Goal: Information Seeking & Learning: Learn about a topic

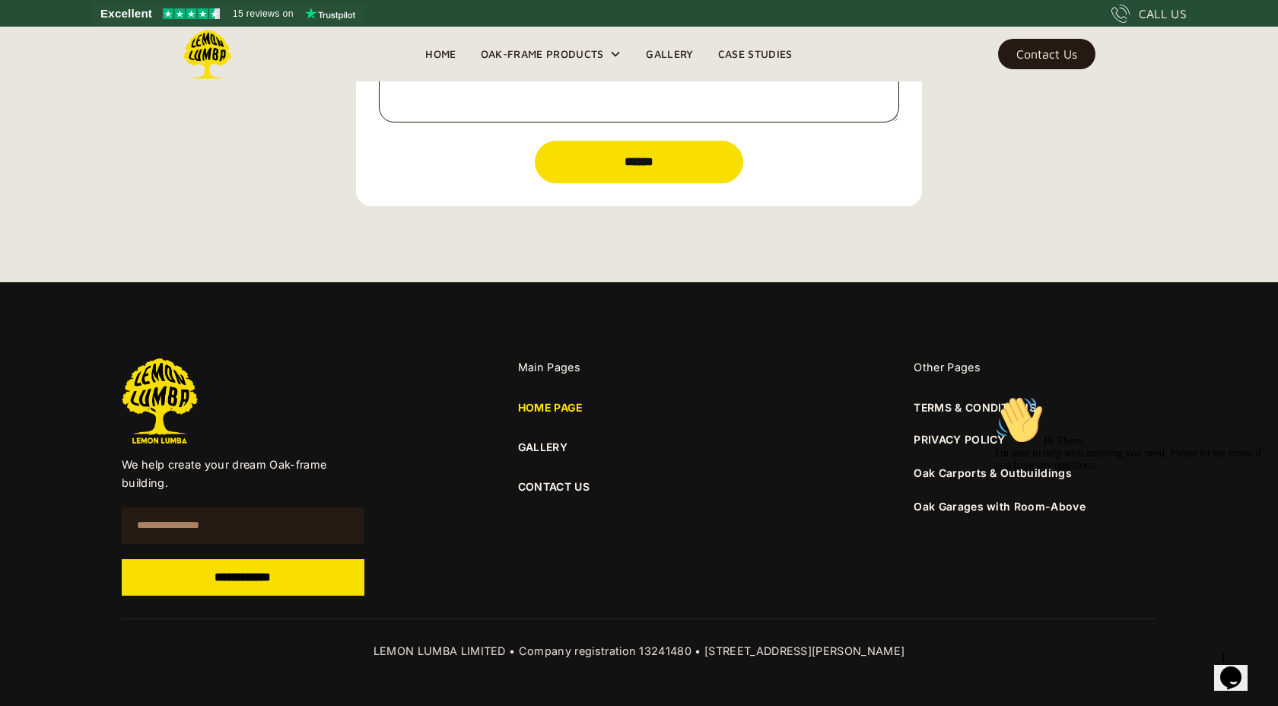
scroll to position [5410, 0]
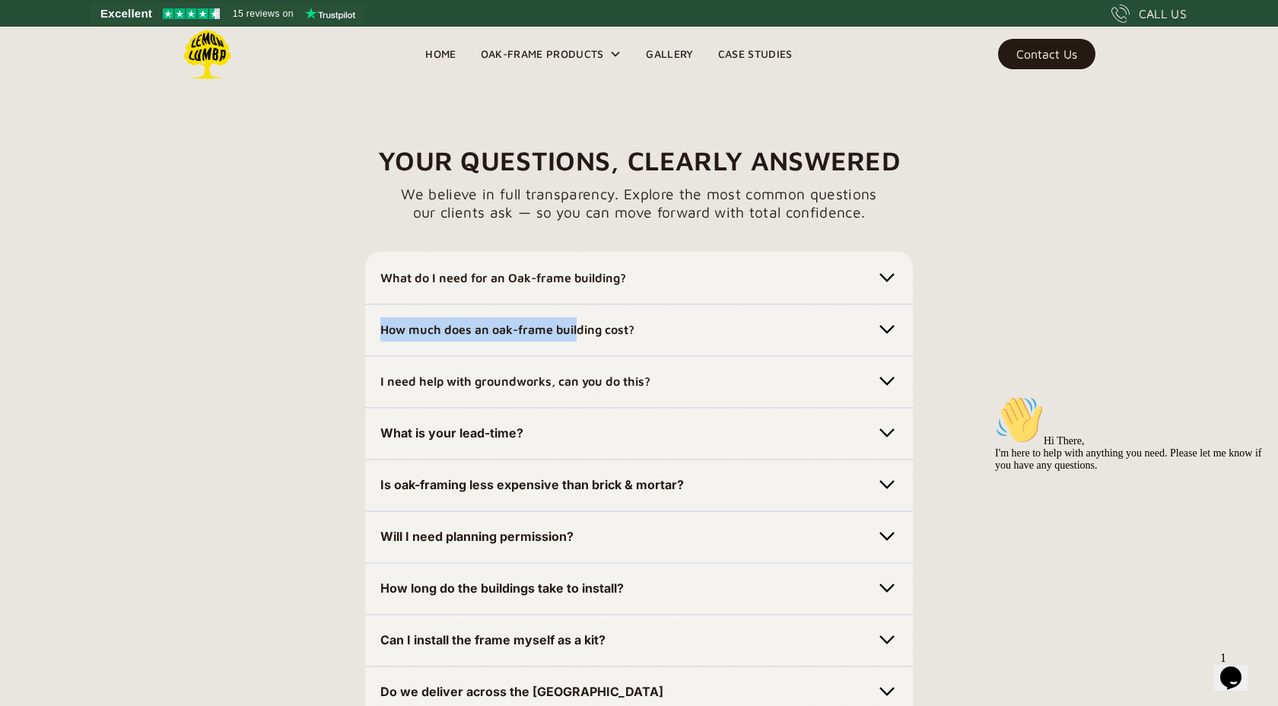
click at [578, 318] on h5 "How much does an oak-frame building cost?" at bounding box center [507, 329] width 254 height 24
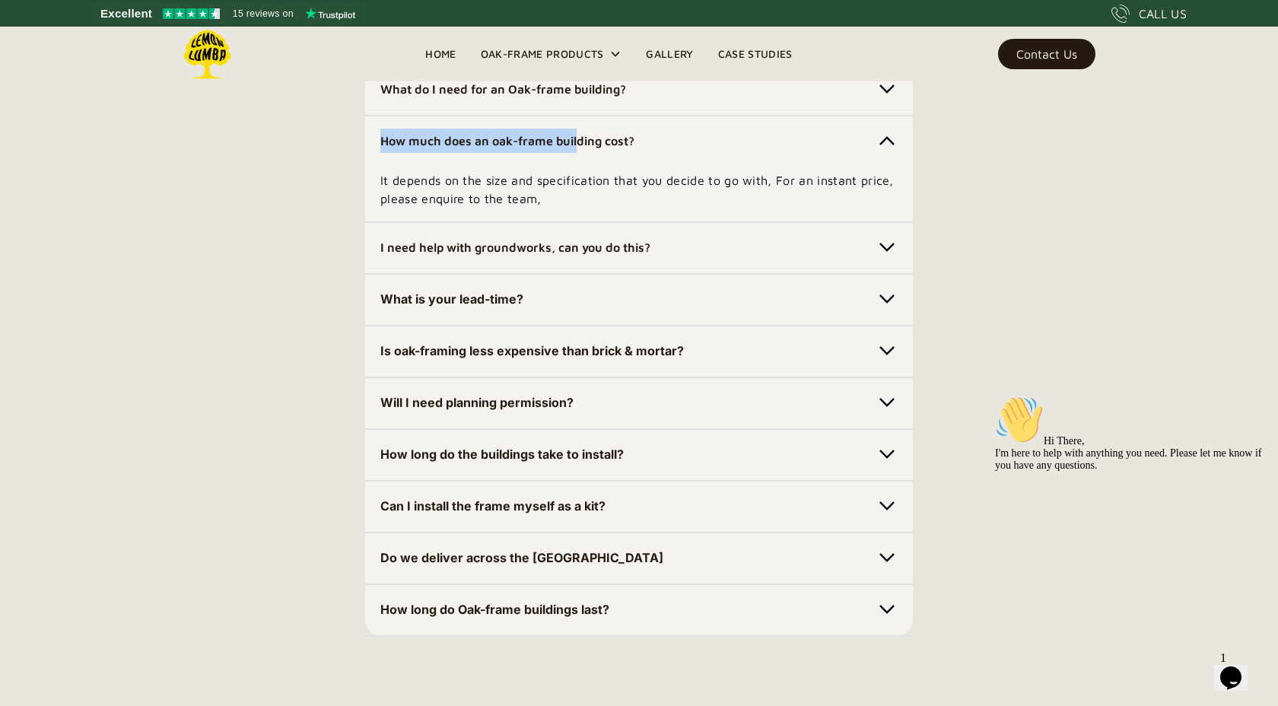
scroll to position [4387, 0]
click at [535, 511] on strong "Can I install the frame myself as a kit?" at bounding box center [492, 505] width 225 height 15
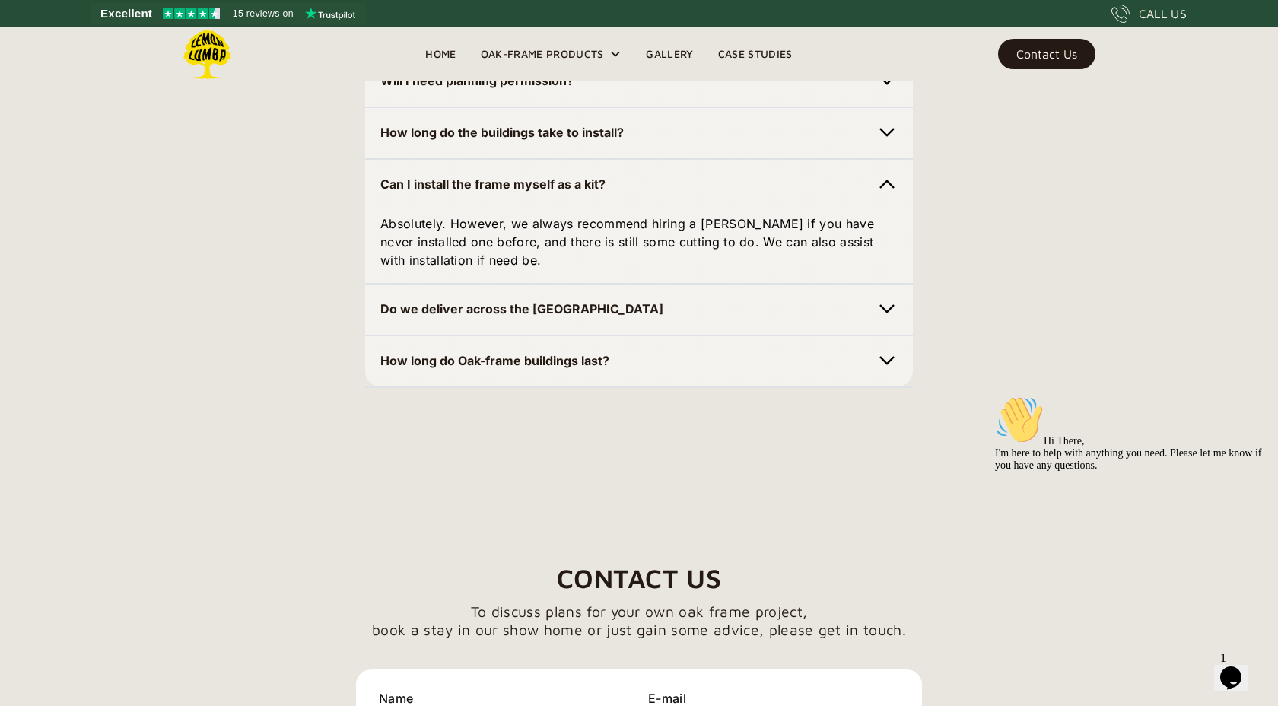
click at [494, 314] on strong "Do we deliver across the [GEOGRAPHIC_DATA]" at bounding box center [521, 308] width 283 height 15
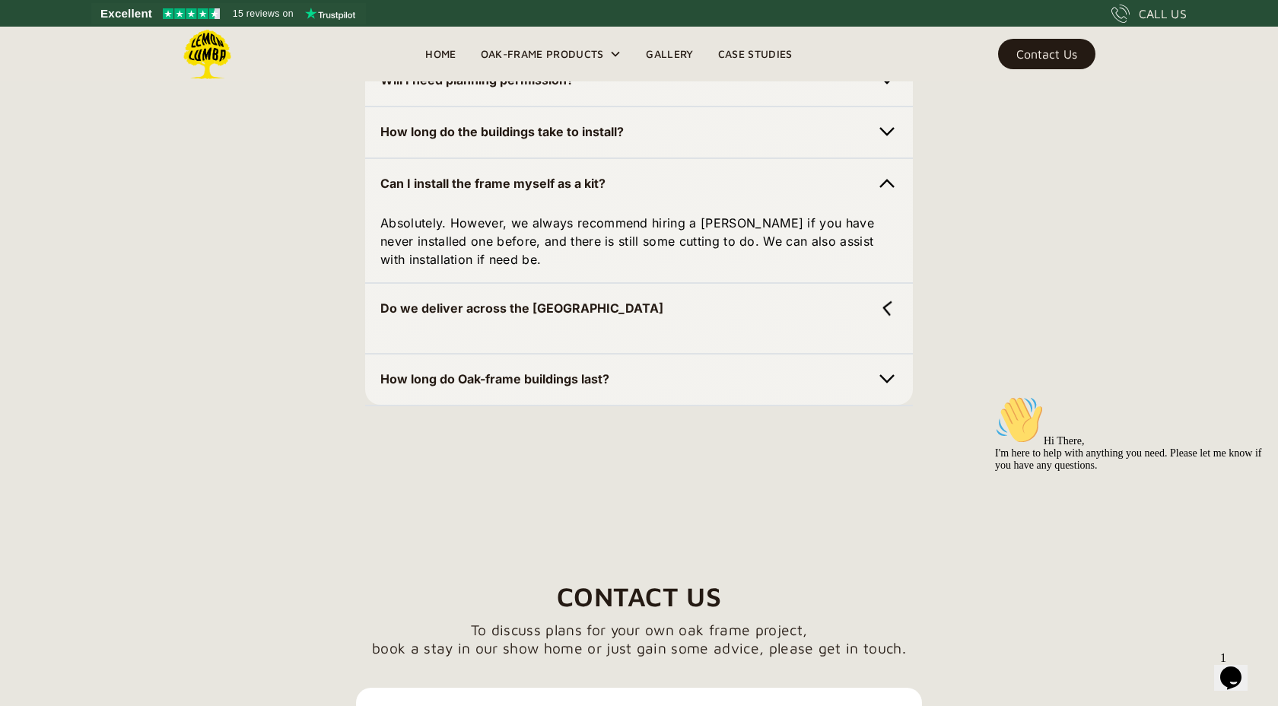
scroll to position [4710, 0]
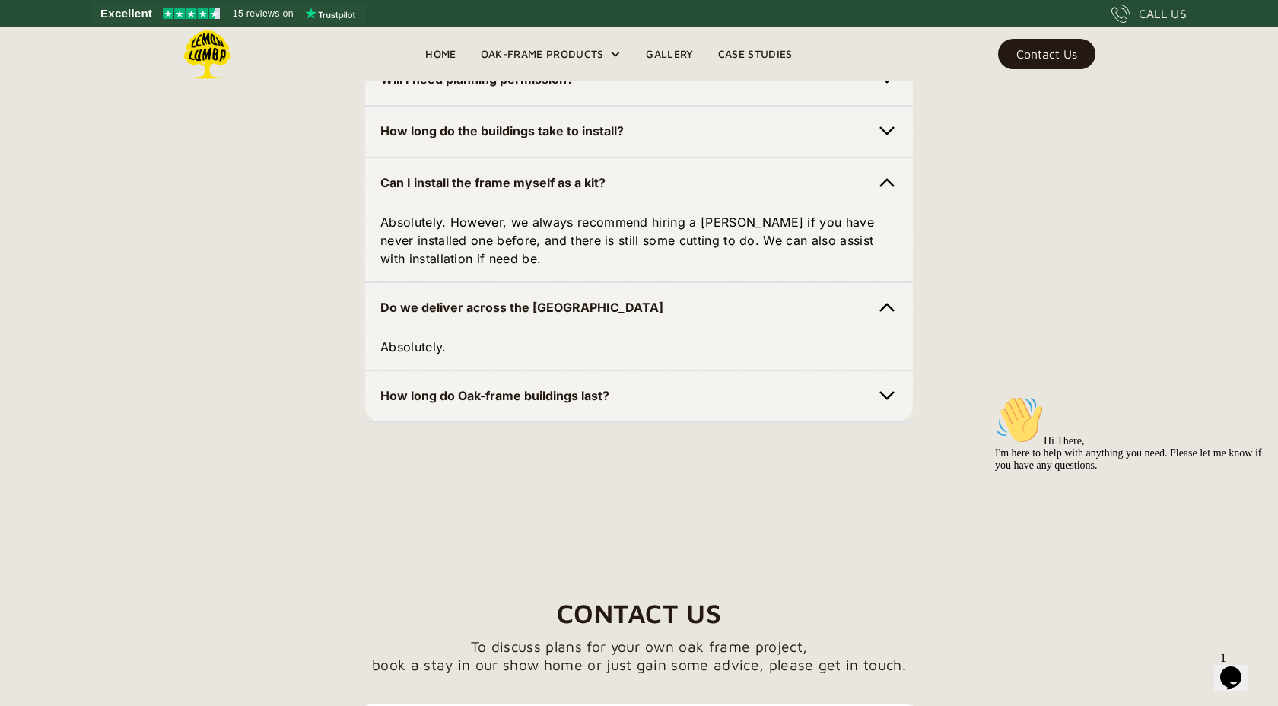
click at [547, 377] on div "How long do Oak-frame buildings last? Traditional green oak framing is a centur…" at bounding box center [639, 396] width 548 height 53
click at [543, 386] on h5 "How long do Oak-frame buildings last?" at bounding box center [494, 395] width 229 height 24
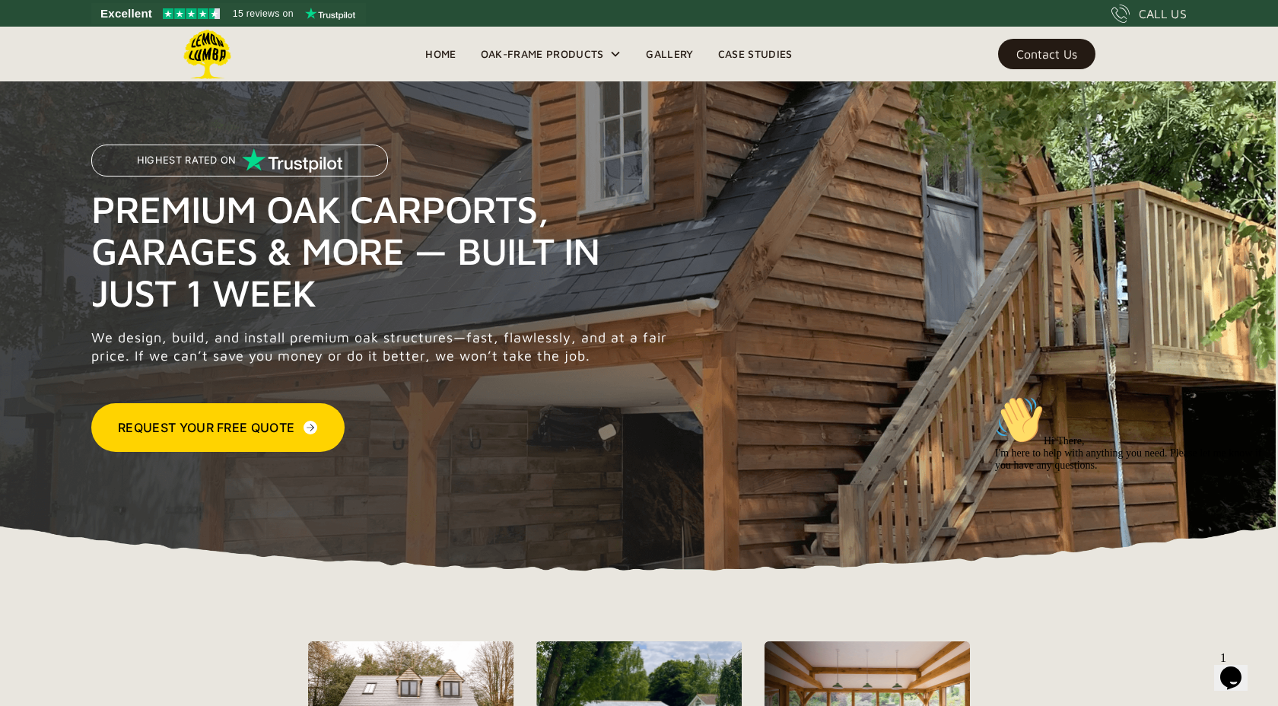
scroll to position [0, 0]
click at [282, 431] on div "Request Your Free Quote" at bounding box center [206, 427] width 176 height 18
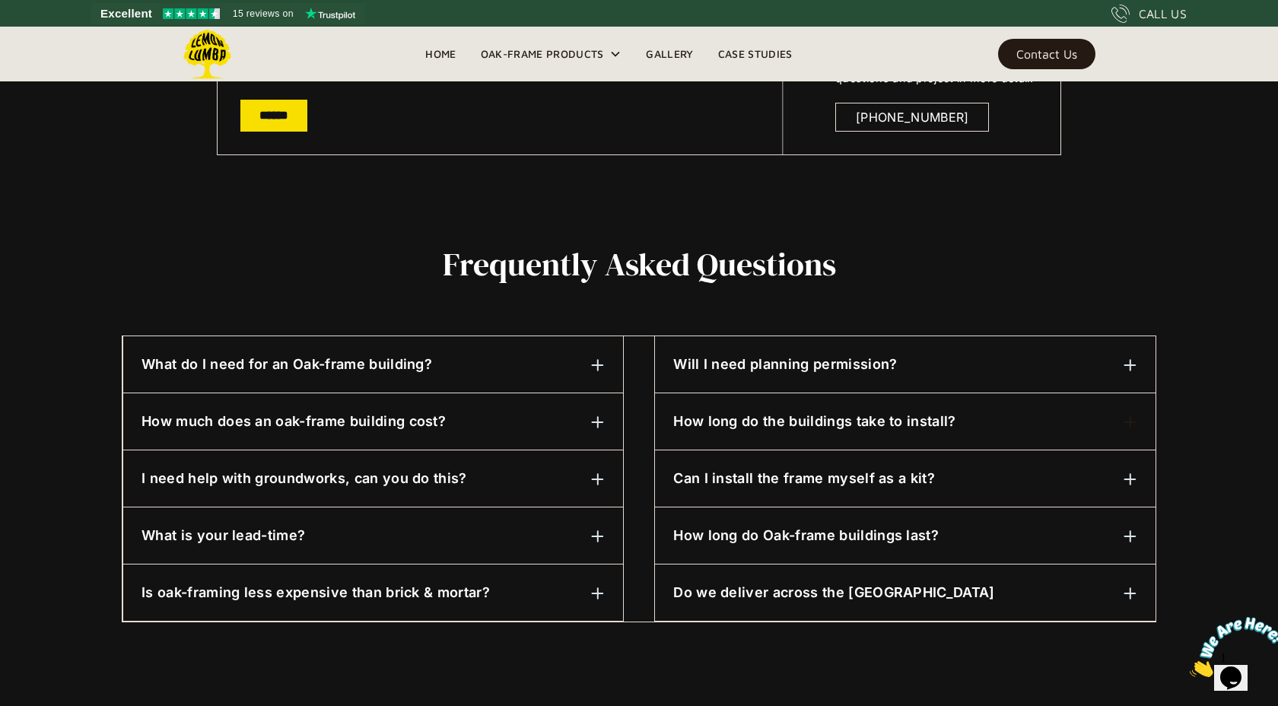
scroll to position [581, 0]
